Goal: Task Accomplishment & Management: Use online tool/utility

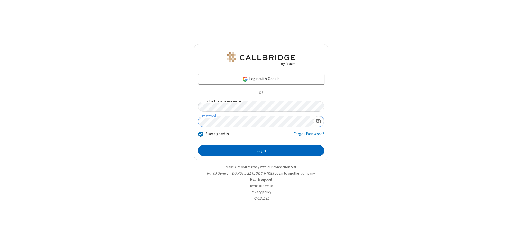
click at [261, 151] on button "Login" at bounding box center [261, 150] width 126 height 11
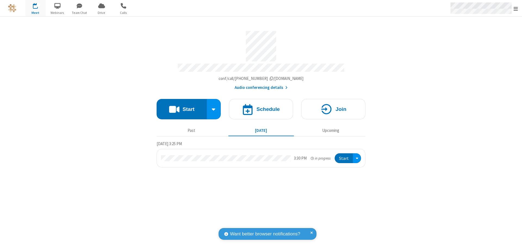
click at [515, 8] on span "Open menu" at bounding box center [515, 8] width 4 height 5
click at [101, 12] on span "Drive" at bounding box center [101, 12] width 20 height 5
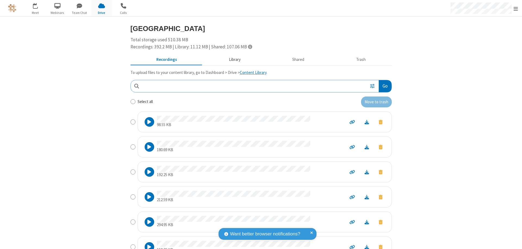
click at [232, 60] on button "Library" at bounding box center [235, 60] width 64 height 10
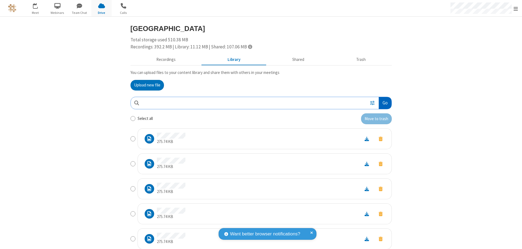
click at [383, 103] on button "Go" at bounding box center [385, 103] width 12 height 12
click at [145, 85] on button "Upload new file" at bounding box center [146, 85] width 33 height 11
